Goal: Information Seeking & Learning: Learn about a topic

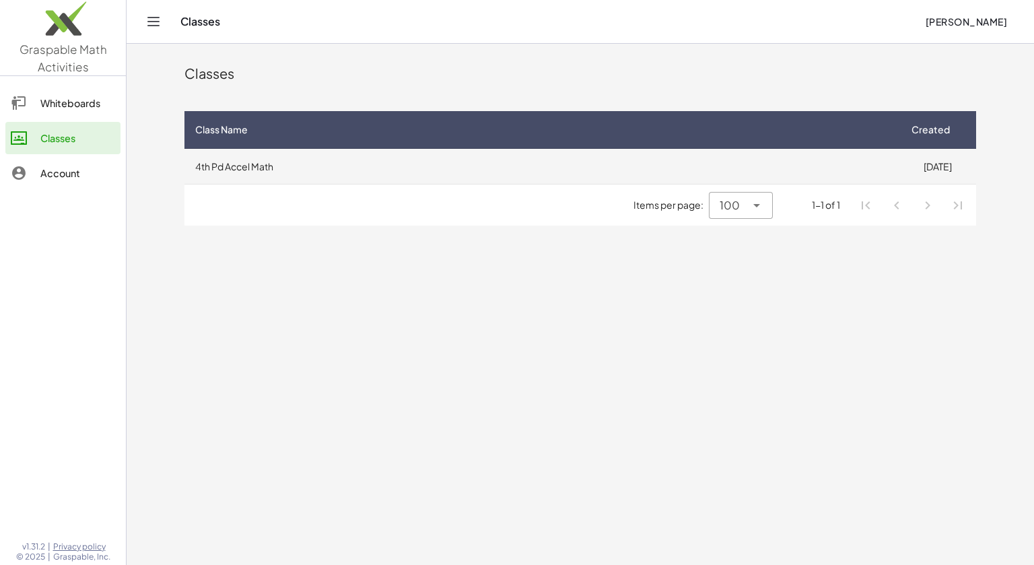
click at [390, 176] on td "4th Pd Accel Math" at bounding box center [541, 166] width 714 height 35
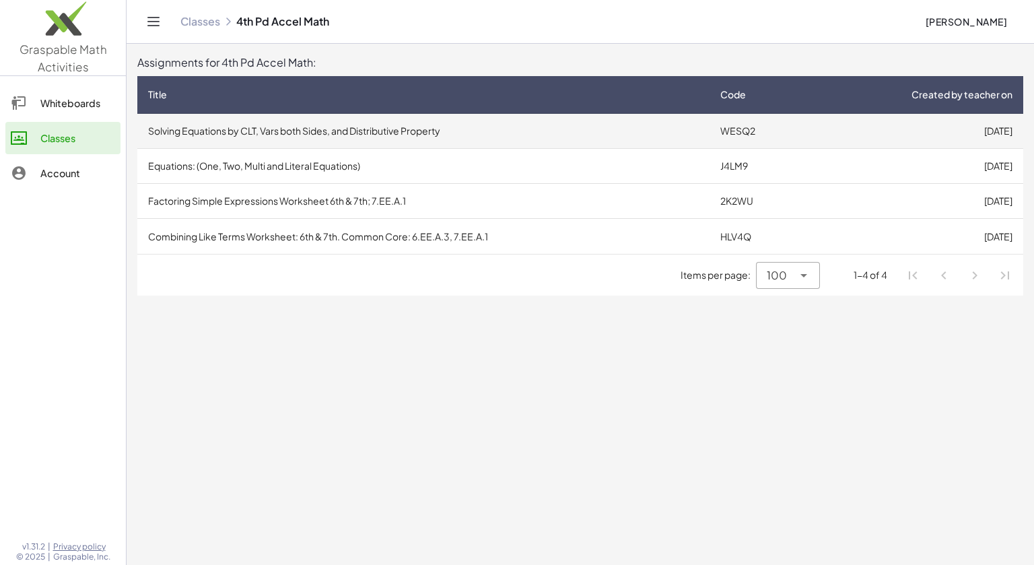
click at [278, 131] on td "Solving Equations by CLT, Vars both Sides, and Distributive Property" at bounding box center [423, 131] width 572 height 35
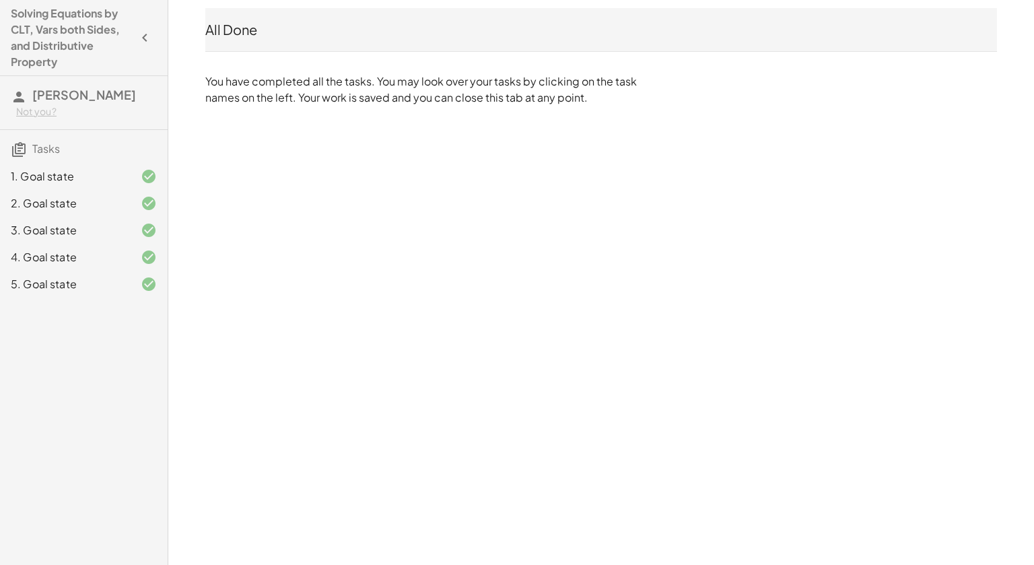
click at [115, 168] on div "1. Goal state" at bounding box center [65, 176] width 108 height 16
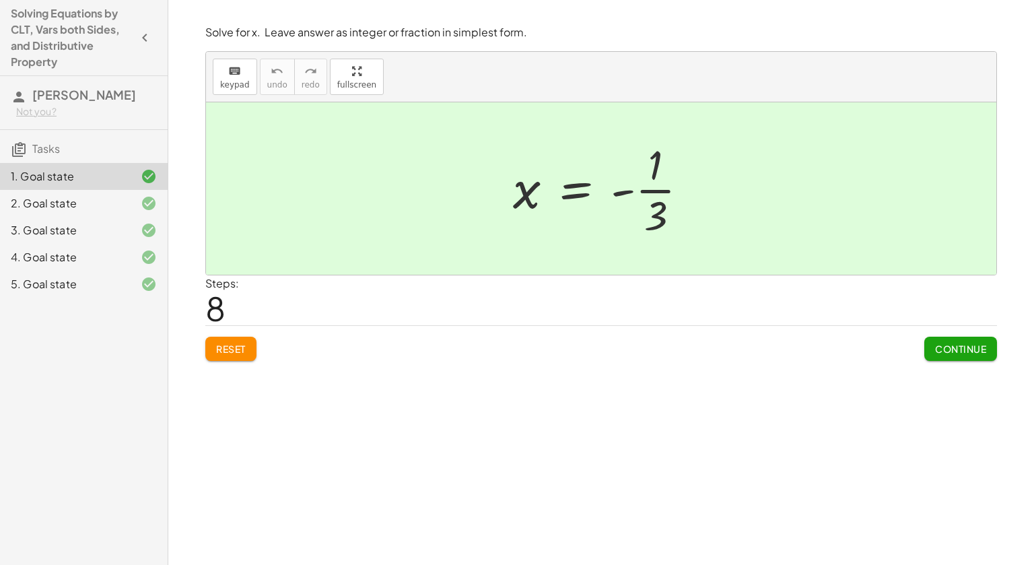
click at [582, 190] on div at bounding box center [606, 189] width 200 height 104
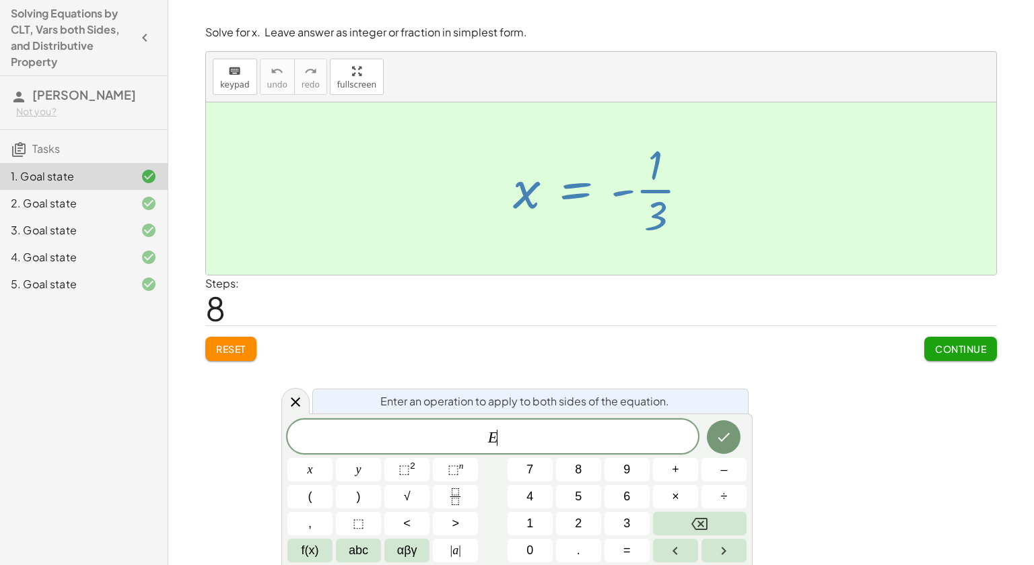
click at [214, 347] on button "Reset" at bounding box center [230, 349] width 51 height 24
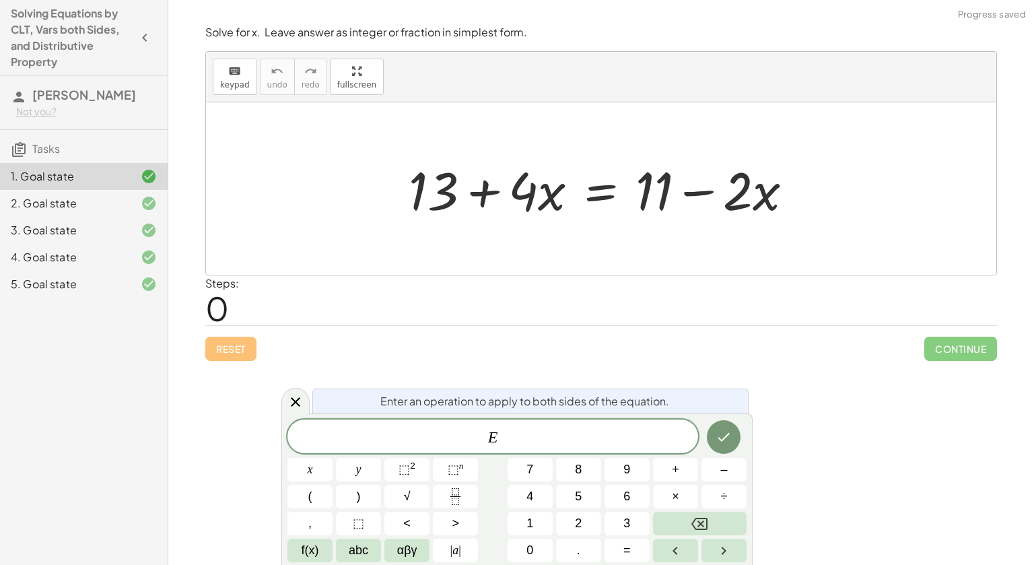
click at [669, 344] on div "Reset Continue" at bounding box center [601, 343] width 792 height 36
click at [300, 397] on icon at bounding box center [295, 402] width 16 height 16
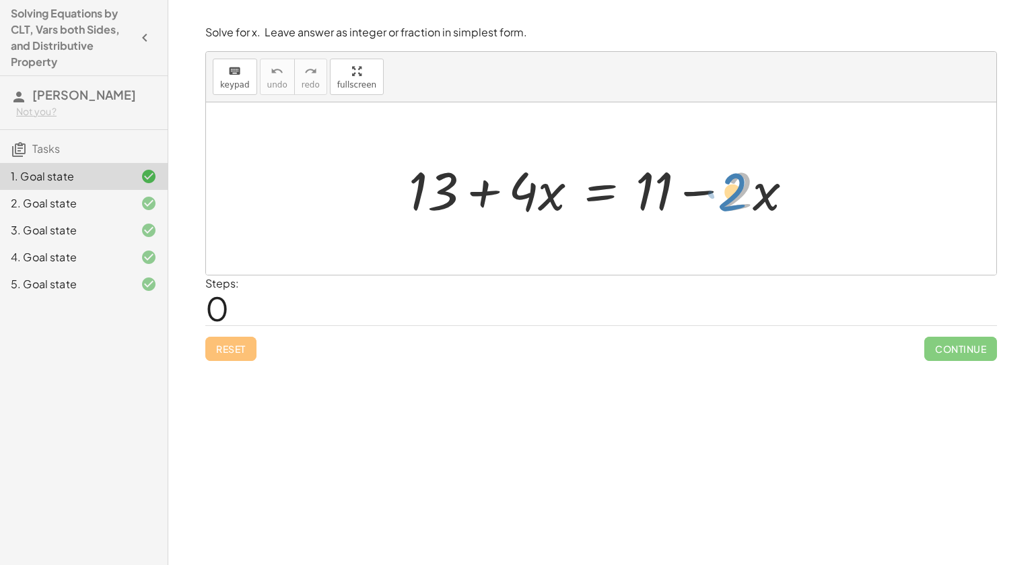
click at [741, 189] on div at bounding box center [606, 188] width 409 height 69
drag, startPoint x: 764, startPoint y: 196, endPoint x: 607, endPoint y: 197, distance: 157.5
click at [607, 197] on div at bounding box center [606, 188] width 409 height 69
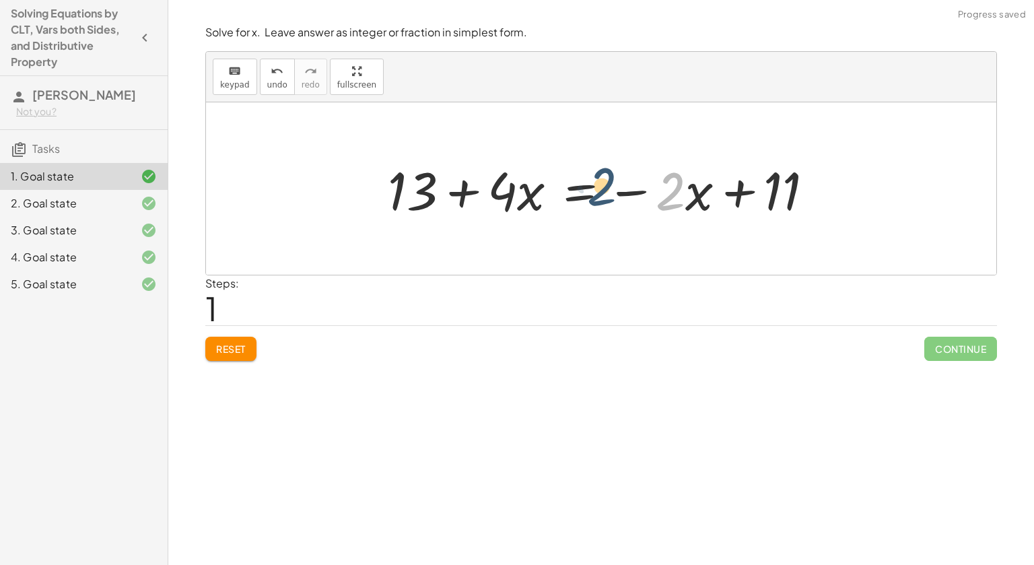
drag, startPoint x: 679, startPoint y: 199, endPoint x: 619, endPoint y: 190, distance: 60.0
click at [619, 190] on div at bounding box center [606, 188] width 450 height 69
click at [219, 348] on span "Reset" at bounding box center [231, 349] width 30 height 12
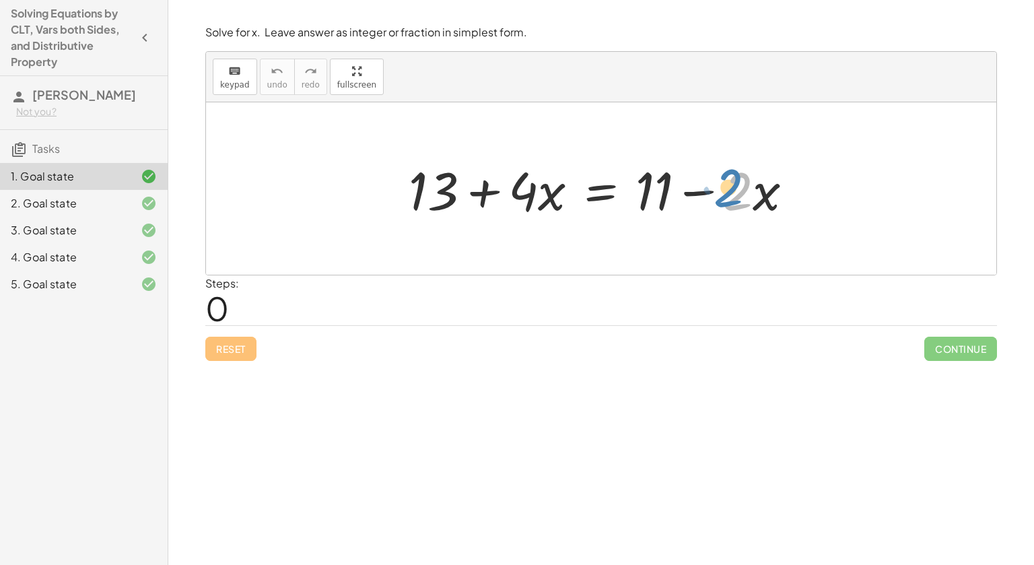
drag, startPoint x: 731, startPoint y: 193, endPoint x: 725, endPoint y: 189, distance: 7.3
click at [725, 189] on div at bounding box center [606, 188] width 409 height 69
drag, startPoint x: 773, startPoint y: 199, endPoint x: 817, endPoint y: 175, distance: 50.0
click at [817, 175] on div "· x − · 2 + 13 + · 4 · x = + 11 − · 2 · x" at bounding box center [601, 188] width 790 height 172
click at [755, 199] on div at bounding box center [606, 188] width 409 height 69
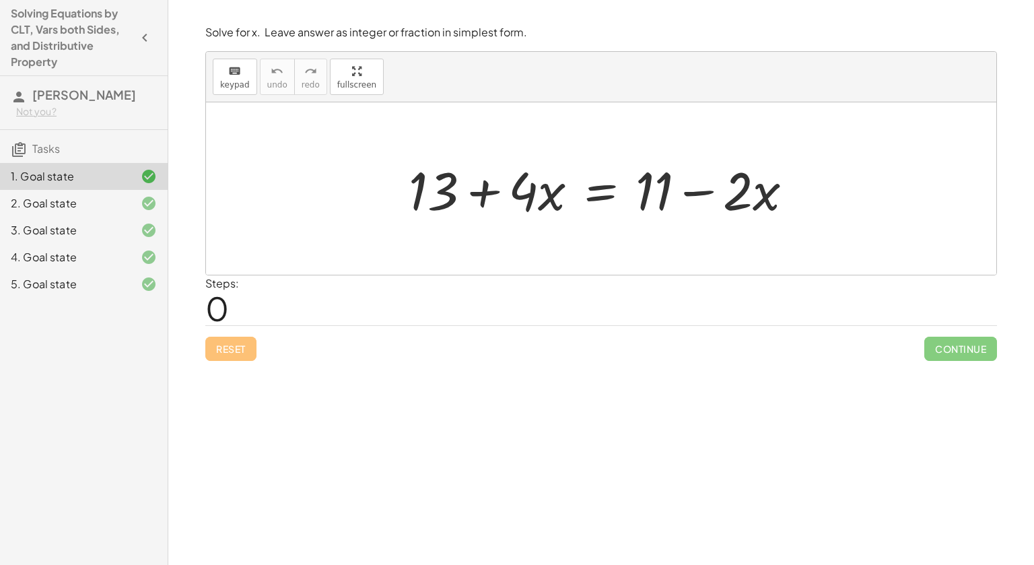
click at [760, 195] on div at bounding box center [606, 188] width 409 height 69
click at [757, 195] on div at bounding box center [606, 188] width 409 height 69
drag, startPoint x: 434, startPoint y: 190, endPoint x: 875, endPoint y: 172, distance: 440.7
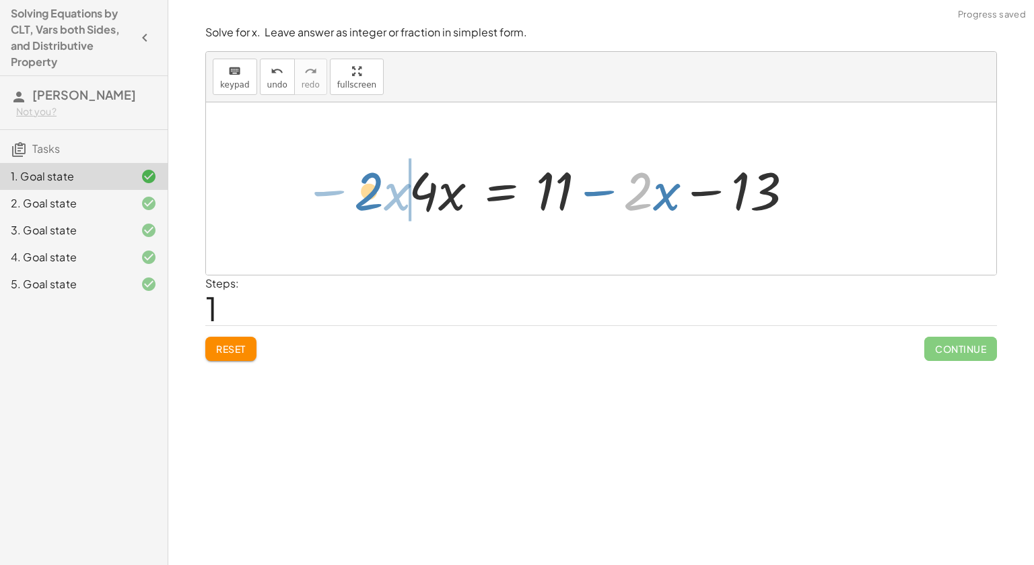
drag, startPoint x: 637, startPoint y: 196, endPoint x: 366, endPoint y: 195, distance: 271.3
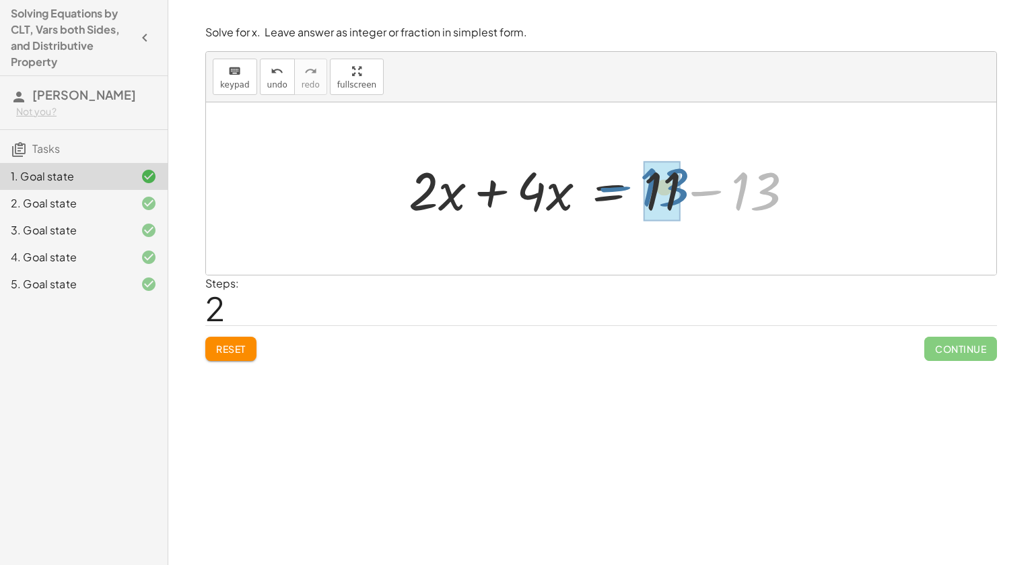
drag, startPoint x: 766, startPoint y: 180, endPoint x: 653, endPoint y: 174, distance: 113.3
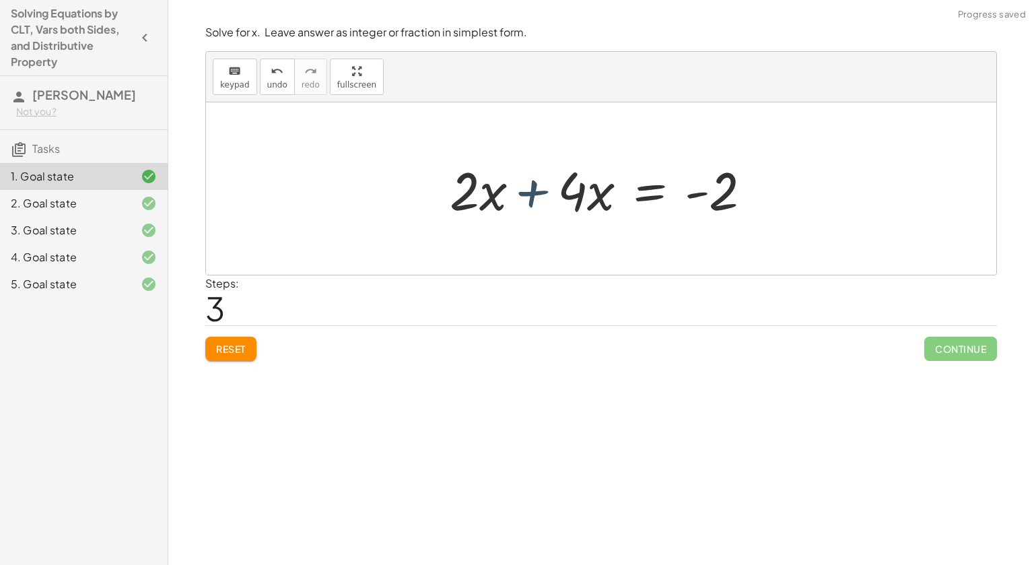
click at [545, 192] on div at bounding box center [606, 188] width 326 height 69
drag, startPoint x: 570, startPoint y: 192, endPoint x: 483, endPoint y: 186, distance: 87.7
click at [483, 186] on div at bounding box center [606, 188] width 326 height 69
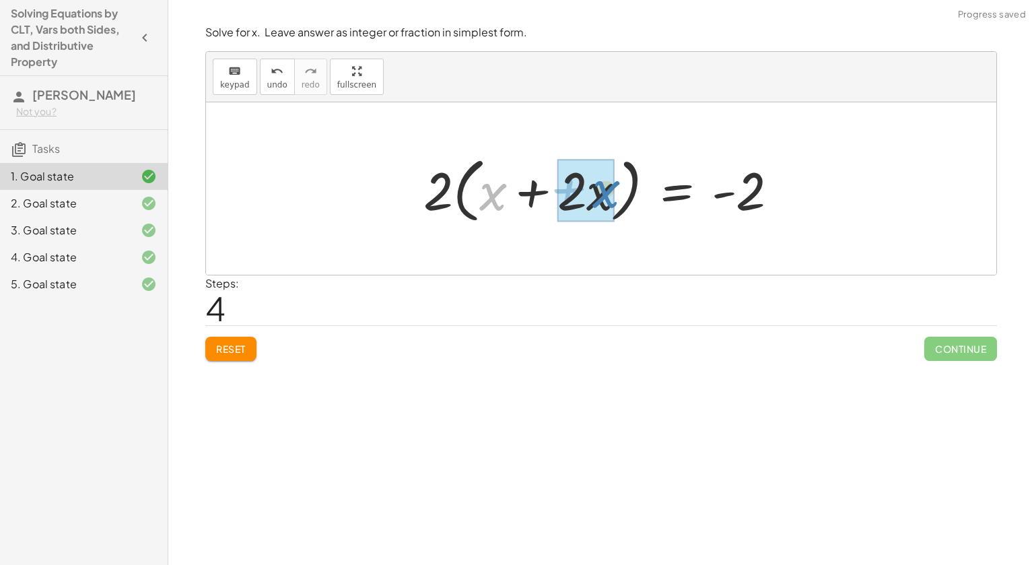
drag, startPoint x: 488, startPoint y: 197, endPoint x: 601, endPoint y: 195, distance: 113.1
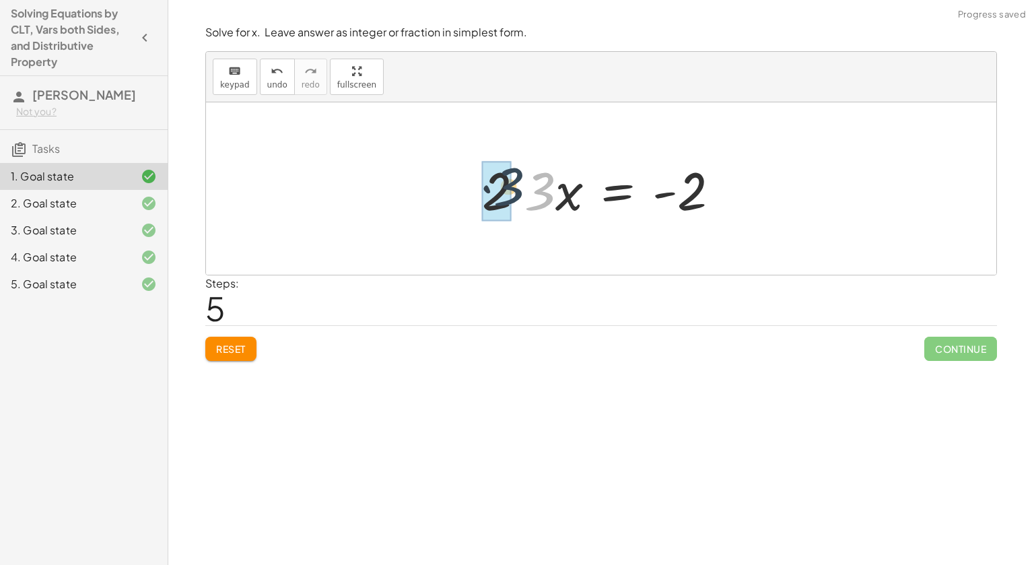
drag, startPoint x: 547, startPoint y: 198, endPoint x: 514, endPoint y: 193, distance: 33.3
click at [514, 193] on div at bounding box center [606, 188] width 262 height 69
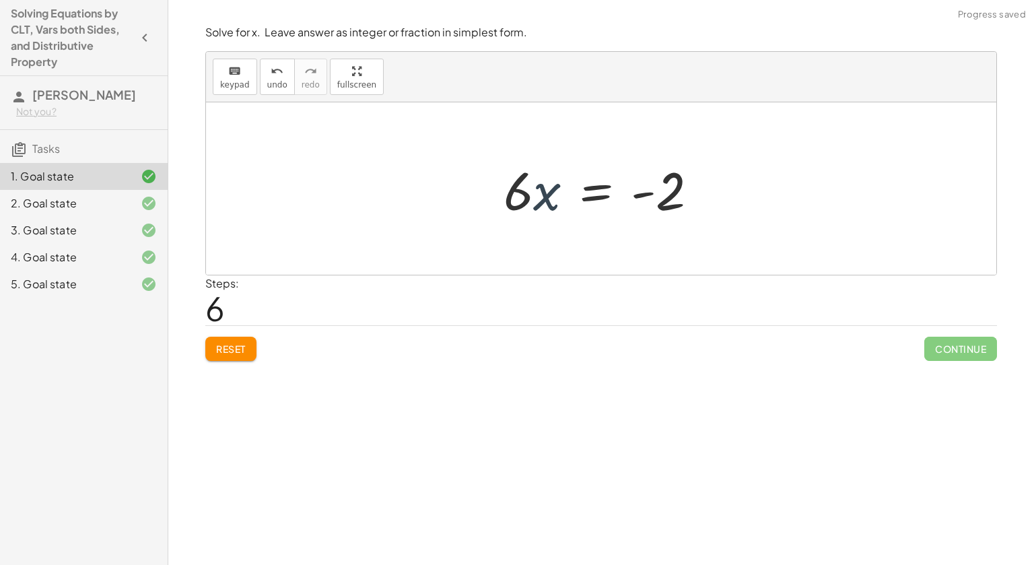
click at [531, 197] on div at bounding box center [606, 188] width 219 height 69
drag, startPoint x: 516, startPoint y: 197, endPoint x: 692, endPoint y: 245, distance: 182.1
click at [660, 215] on div at bounding box center [605, 189] width 199 height 104
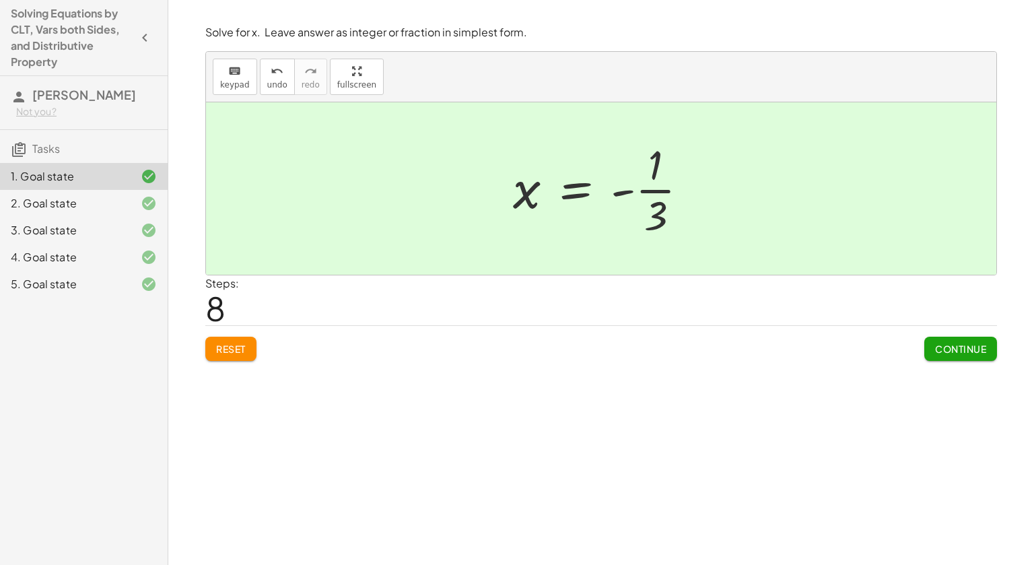
click at [86, 249] on div "4. Goal state" at bounding box center [65, 257] width 108 height 16
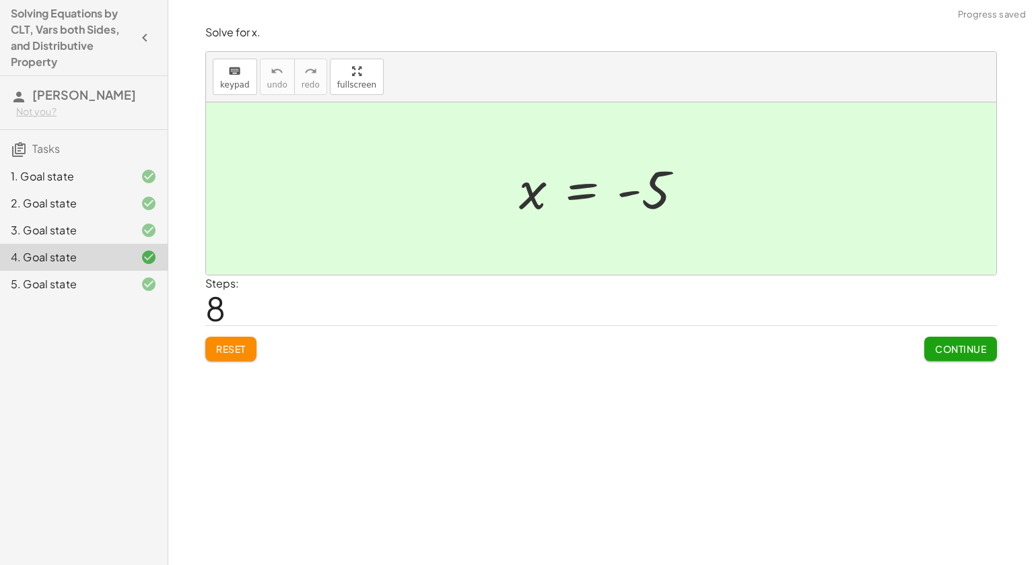
click at [230, 353] on span "Reset" at bounding box center [231, 349] width 30 height 12
